Goal: Information Seeking & Learning: Learn about a topic

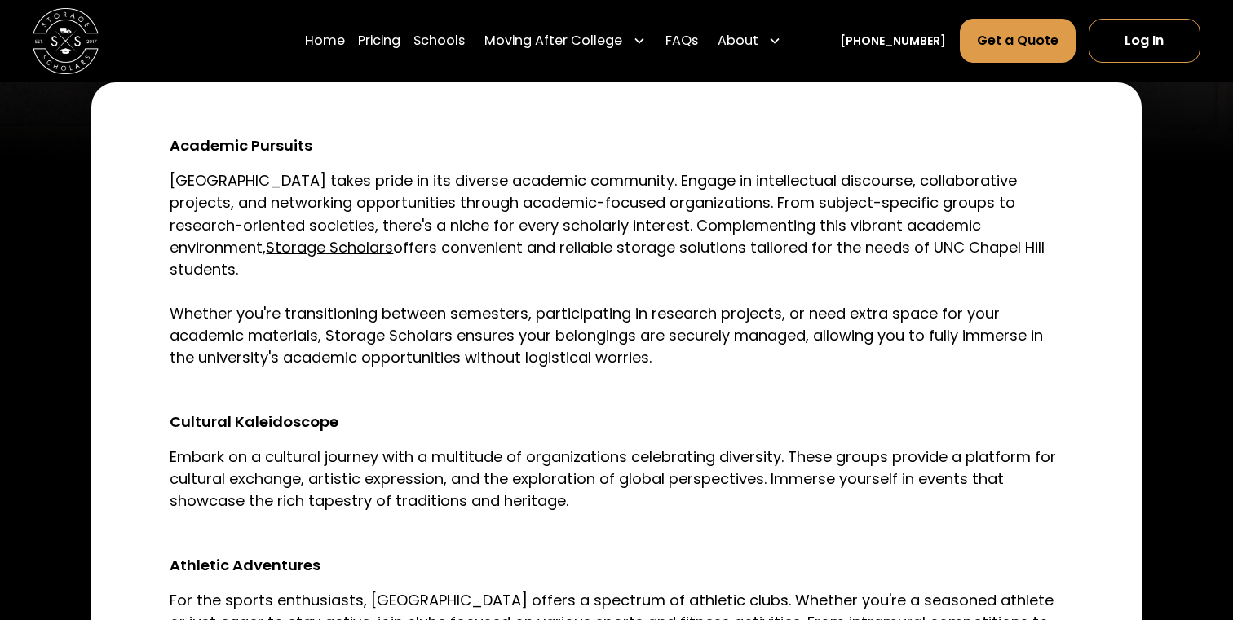
scroll to position [589, 0]
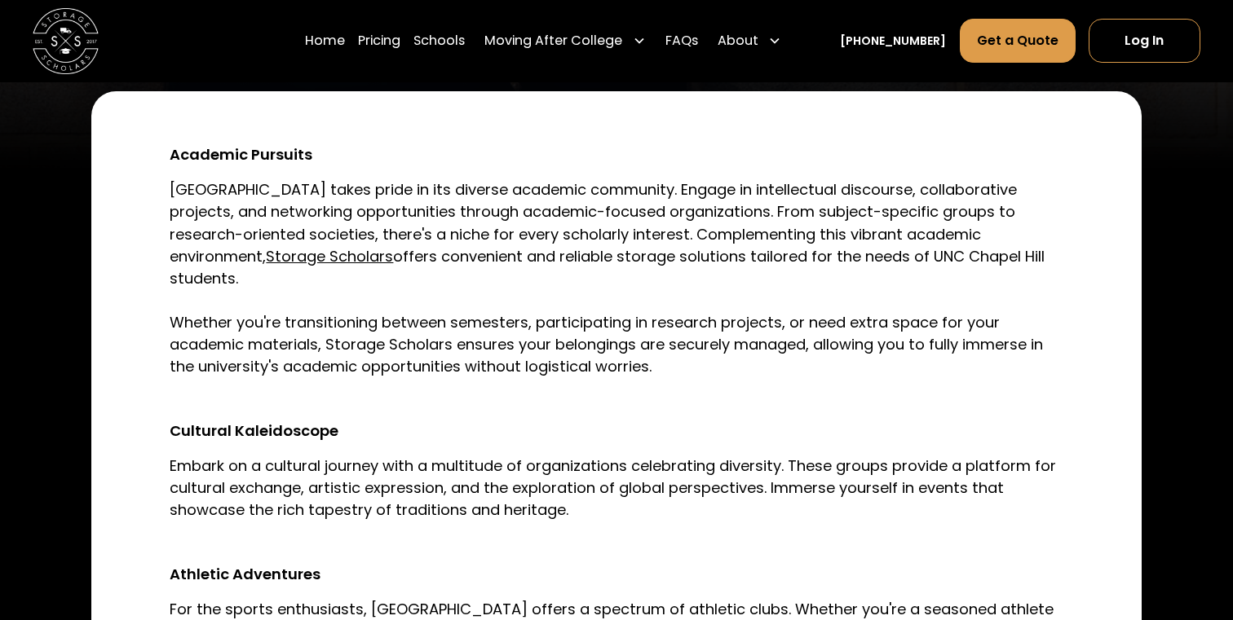
click at [468, 224] on p "[GEOGRAPHIC_DATA] takes pride in its diverse academic community. Engage in inte…" at bounding box center [616, 278] width 893 height 199
click at [485, 188] on p "[GEOGRAPHIC_DATA] takes pride in its diverse academic community. Engage in inte…" at bounding box center [616, 278] width 893 height 199
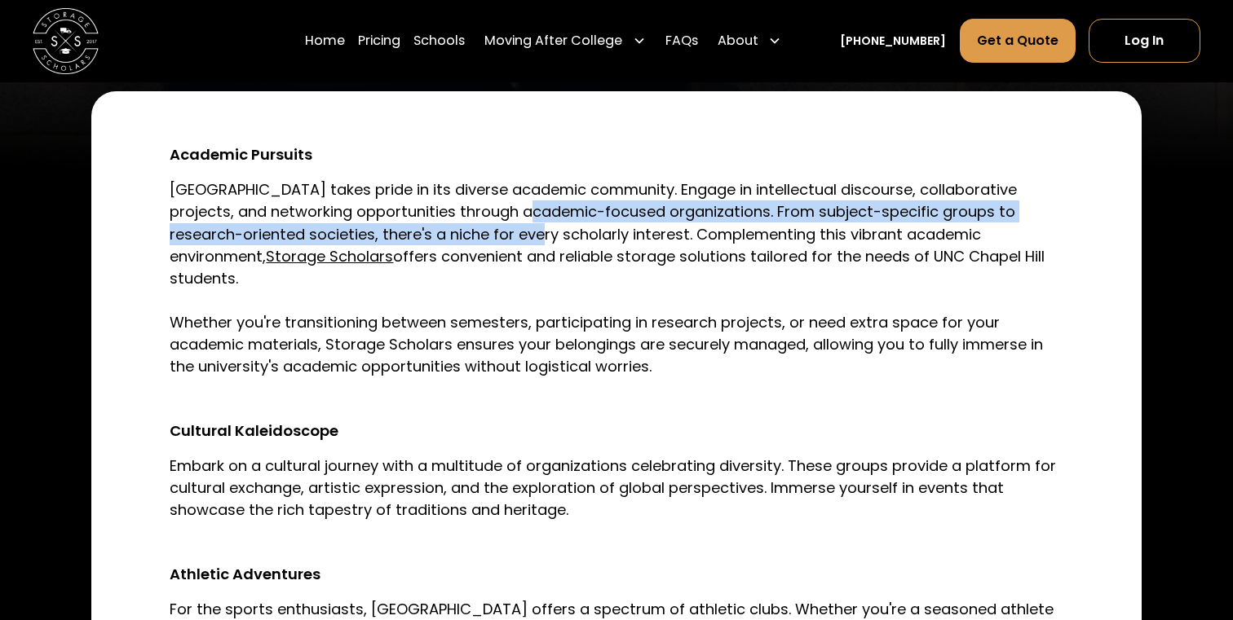
drag, startPoint x: 484, startPoint y: 168, endPoint x: 484, endPoint y: 187, distance: 18.8
click at [484, 187] on p "[GEOGRAPHIC_DATA] takes pride in its diverse academic community. Engage in inte…" at bounding box center [616, 278] width 893 height 199
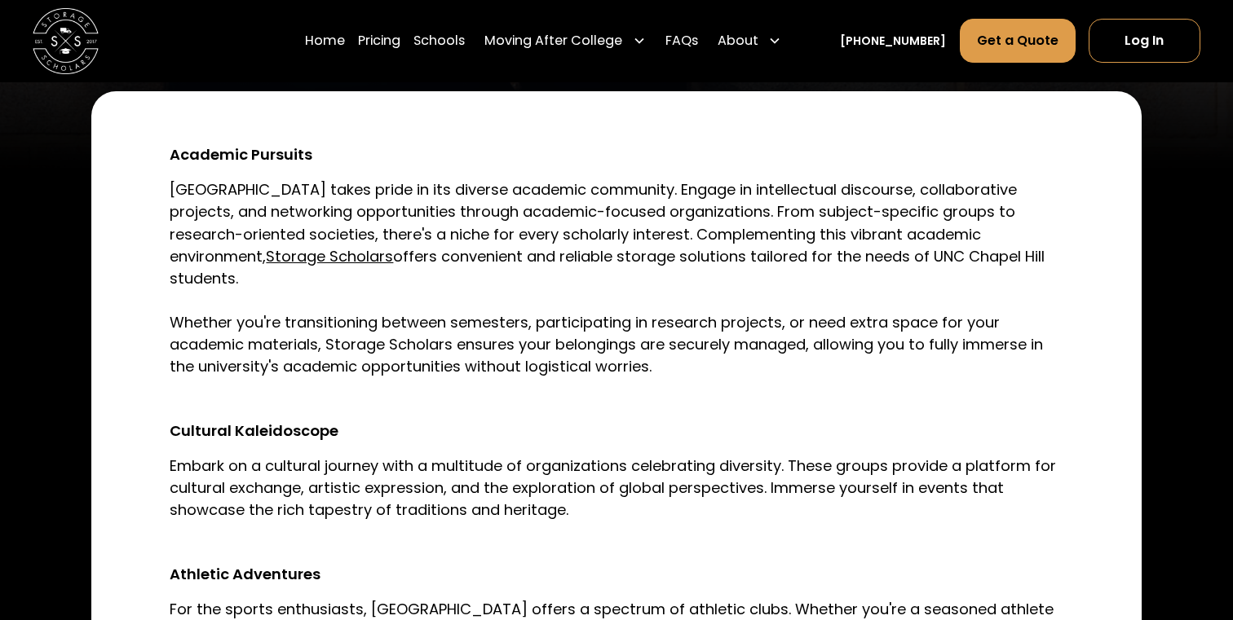
click at [483, 189] on p "[GEOGRAPHIC_DATA] takes pride in its diverse academic community. Engage in inte…" at bounding box center [616, 278] width 893 height 199
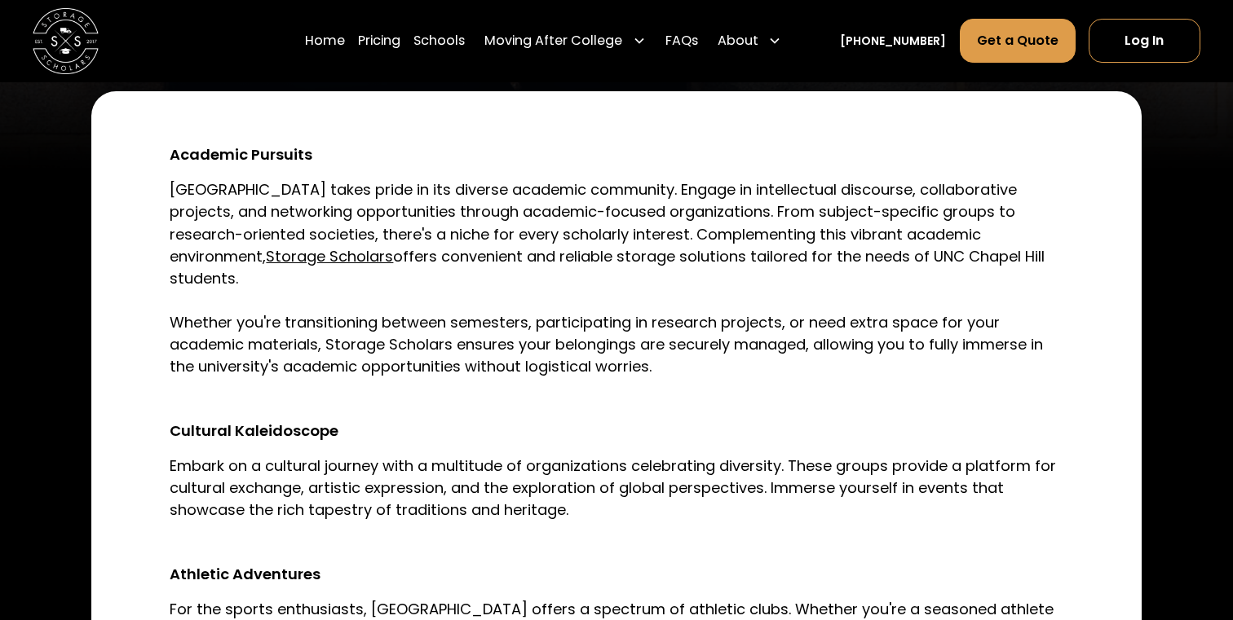
click at [483, 189] on p "[GEOGRAPHIC_DATA] takes pride in its diverse academic community. Engage in inte…" at bounding box center [616, 278] width 893 height 199
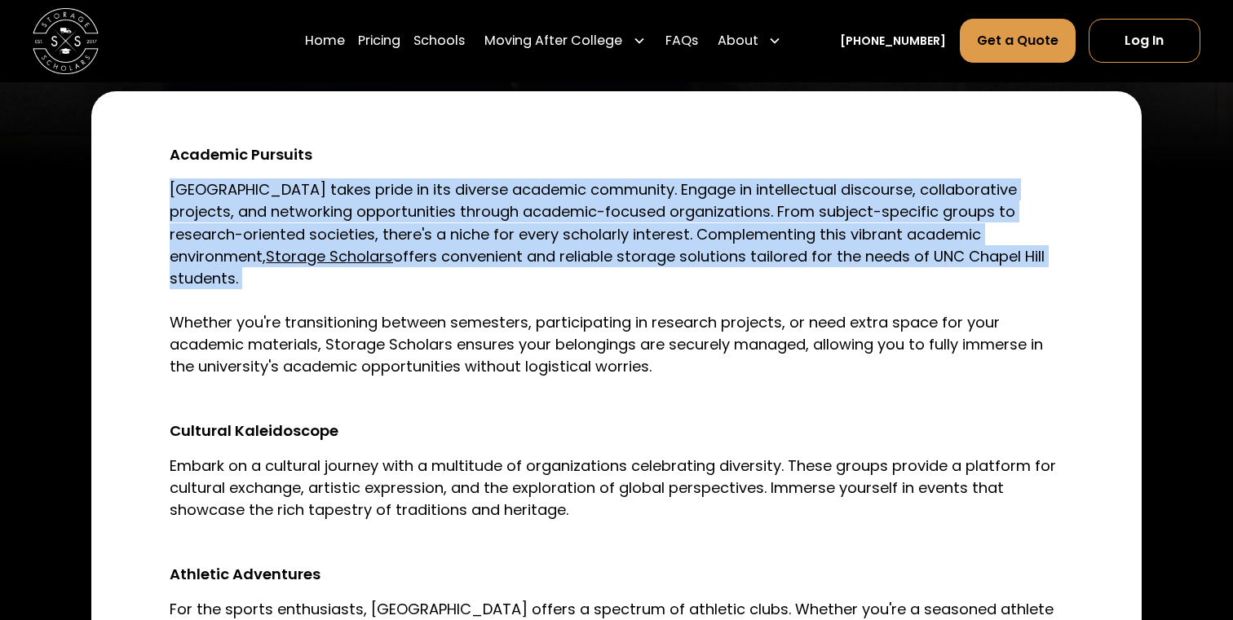
click at [483, 189] on p "[GEOGRAPHIC_DATA] takes pride in its diverse academic community. Engage in inte…" at bounding box center [616, 278] width 893 height 199
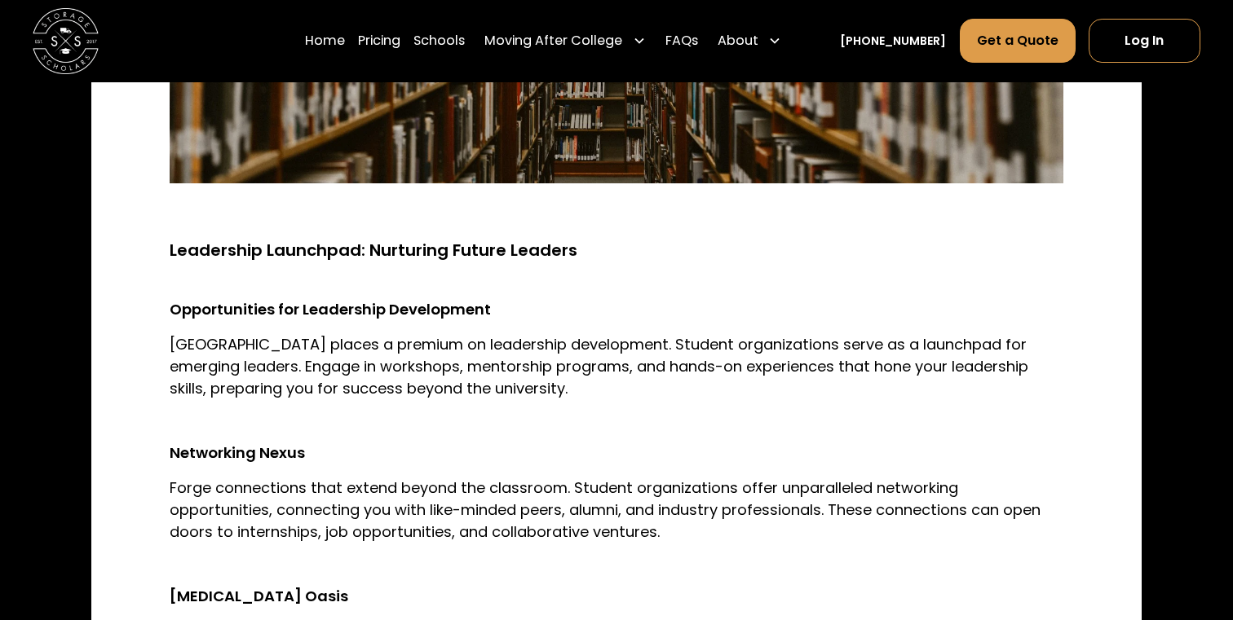
scroll to position [1865, 0]
